Goal: Task Accomplishment & Management: Manage account settings

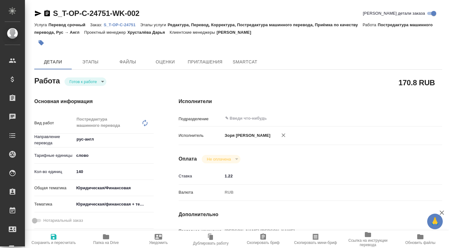
type textarea "x"
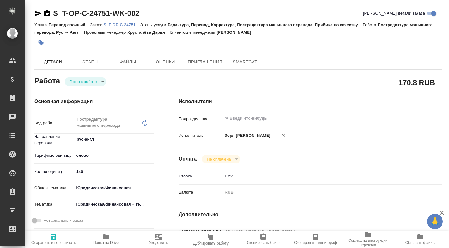
type textarea "x"
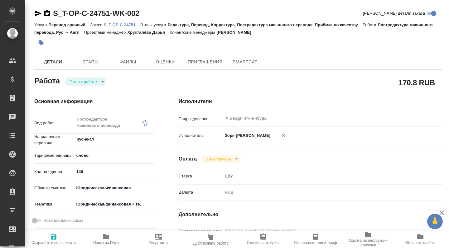
type textarea "x"
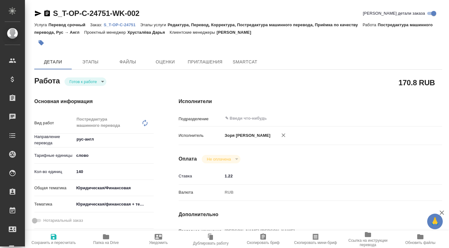
type textarea "x"
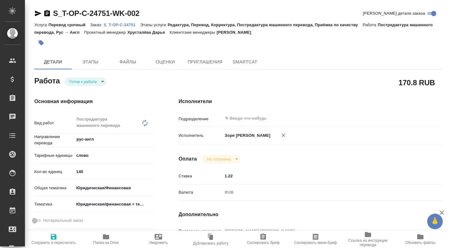
click at [41, 10] on icon "button" at bounding box center [37, 13] width 7 height 7
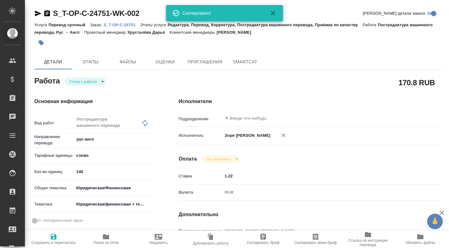
type textarea "x"
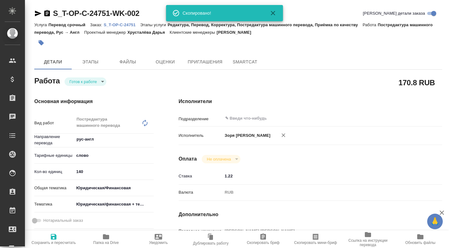
type textarea "x"
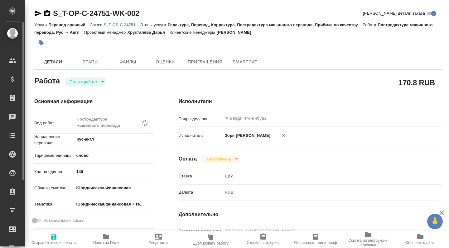
type textarea "x"
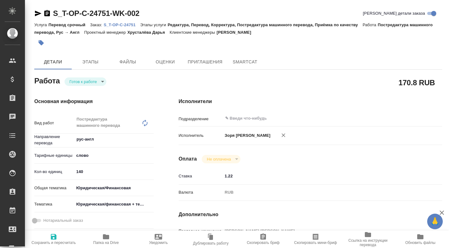
type textarea "x"
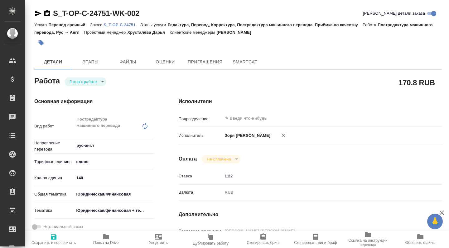
type textarea "x"
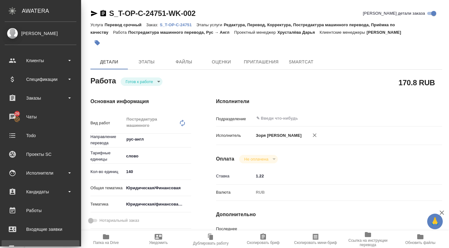
type textarea "x"
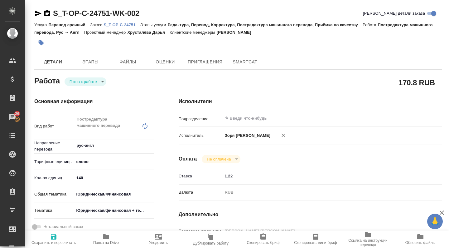
scroll to position [316, 0]
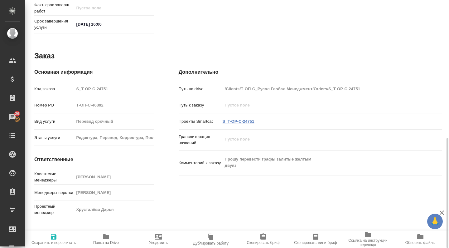
click at [236, 119] on link "S_T-OP-C-24751" at bounding box center [239, 121] width 32 height 5
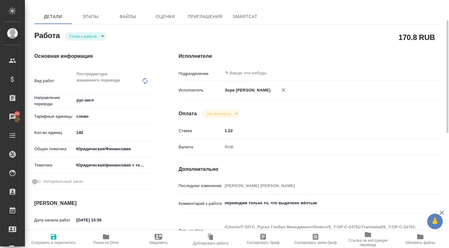
click at [78, 39] on body "🙏 .cls-1 fill:#fff; AWATERA Zoria Tatiana Клиенты Спецификации Заказы 26 Чаты T…" at bounding box center [224, 124] width 449 height 248
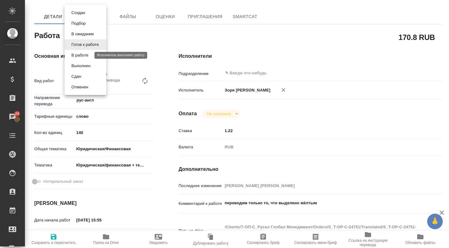
click at [80, 53] on button "В работе" at bounding box center [80, 55] width 21 height 7
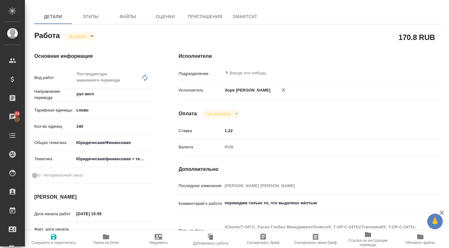
type textarea "x"
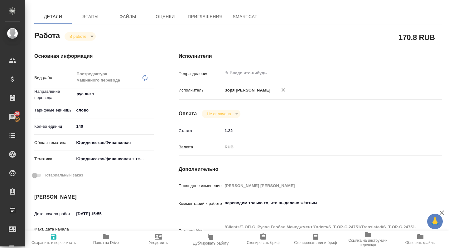
type textarea "x"
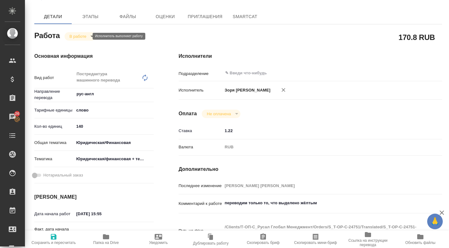
click at [85, 36] on body "🙏 .cls-1 fill:#fff; AWATERA Zoria Tatiana Клиенты Спецификации Заказы 26 Чаты T…" at bounding box center [224, 124] width 449 height 248
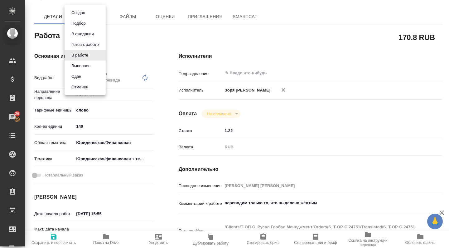
type textarea "x"
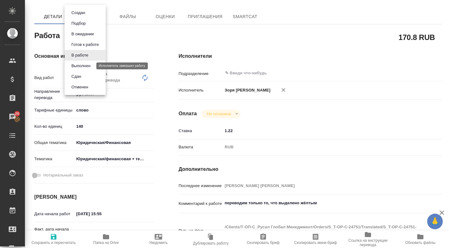
click at [89, 67] on button "Выполнен" at bounding box center [81, 65] width 23 height 7
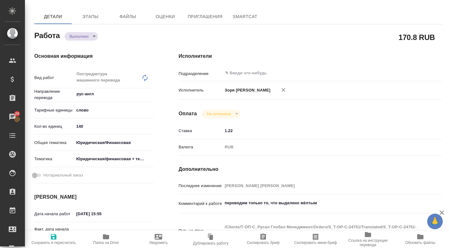
type textarea "x"
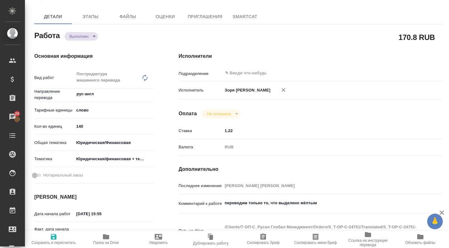
type textarea "x"
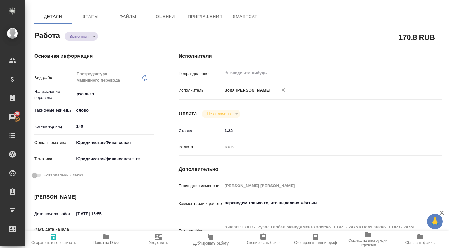
type textarea "x"
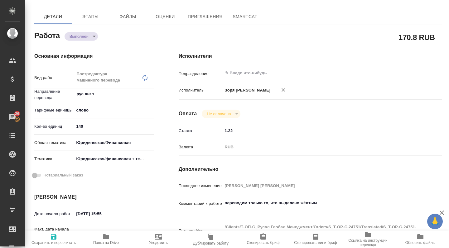
type textarea "x"
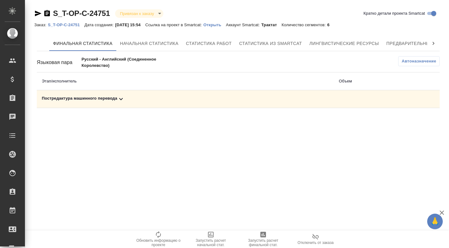
click at [260, 233] on icon "button" at bounding box center [263, 234] width 7 height 7
